Goal: Information Seeking & Learning: Learn about a topic

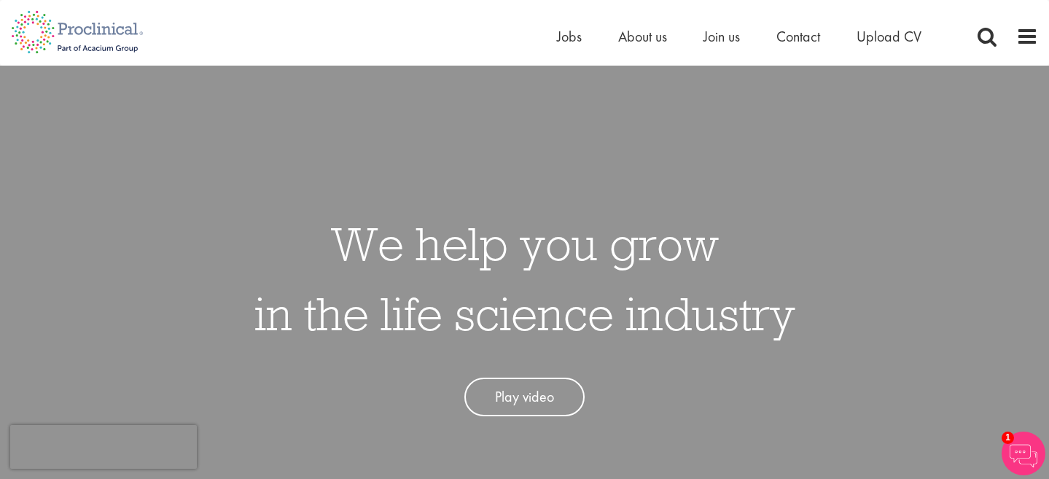
click at [632, 49] on div "Home Jobs About us Join us Contact Upload CV" at bounding box center [757, 40] width 401 height 29
click at [635, 36] on span "About us" at bounding box center [642, 36] width 49 height 19
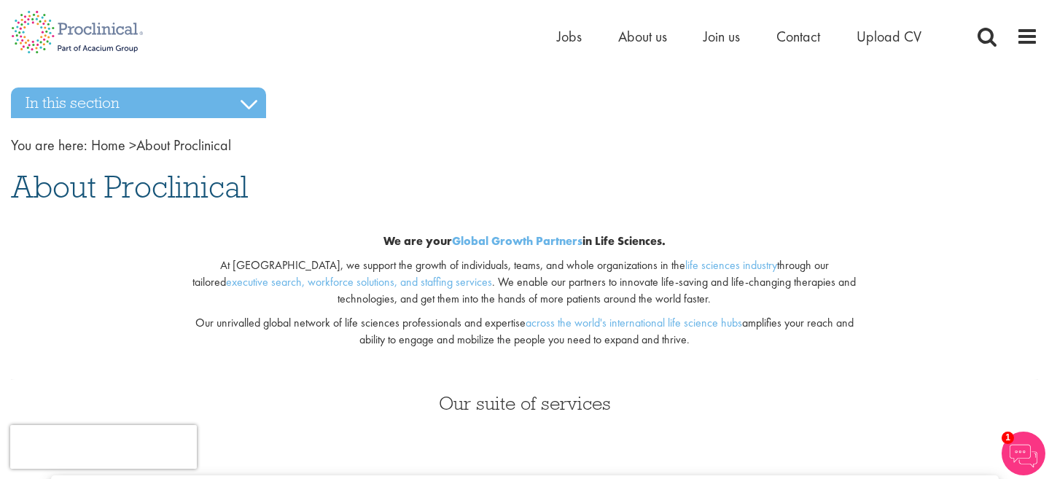
click at [725, 171] on h1 "About Proclinical" at bounding box center [524, 187] width 1027 height 32
